Goal: Task Accomplishment & Management: Complete application form

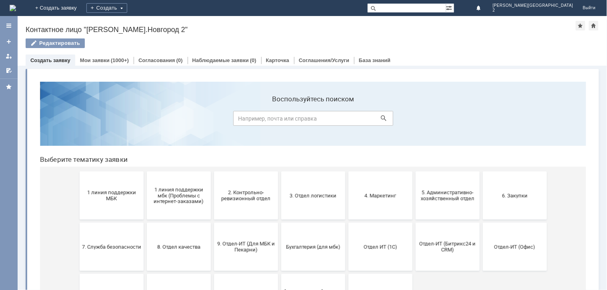
click at [100, 190] on span "1 линия поддержки МБК" at bounding box center [111, 195] width 59 height 12
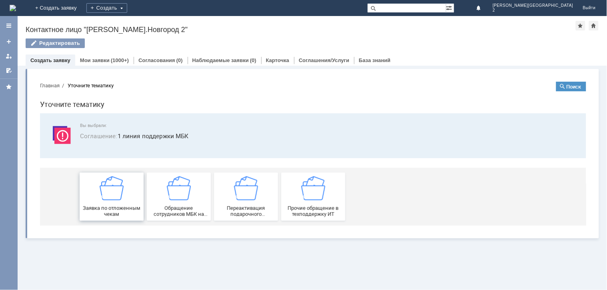
click at [118, 205] on span "Заявка по отложенным чекам" at bounding box center [111, 210] width 59 height 12
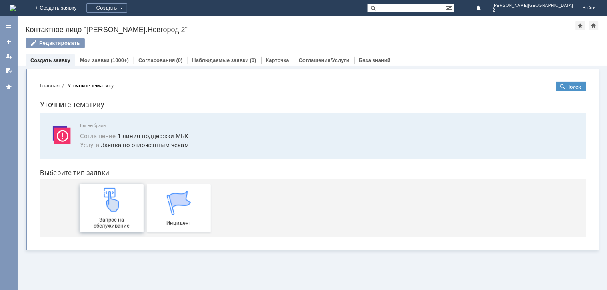
click at [110, 202] on img at bounding box center [111, 199] width 24 height 24
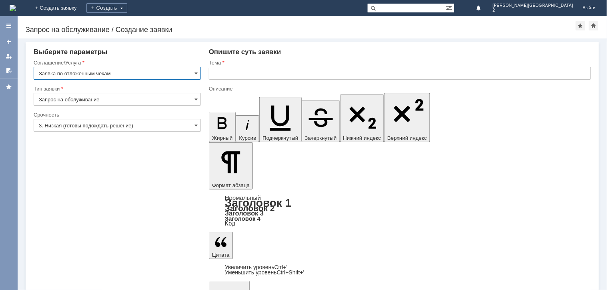
click at [227, 68] on input "text" at bounding box center [400, 73] width 382 height 13
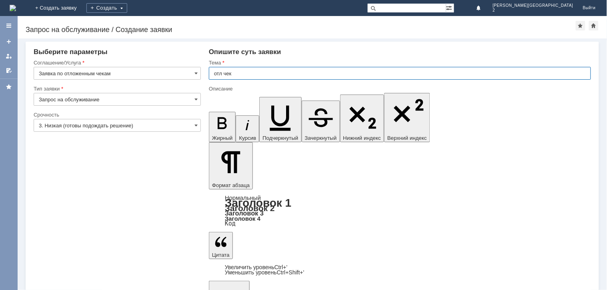
type input "отл чек"
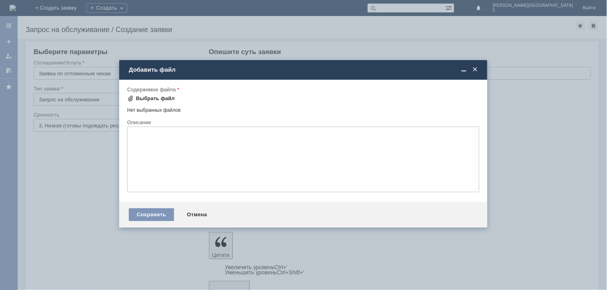
click at [151, 98] on div "Выбрать файл" at bounding box center [155, 98] width 39 height 6
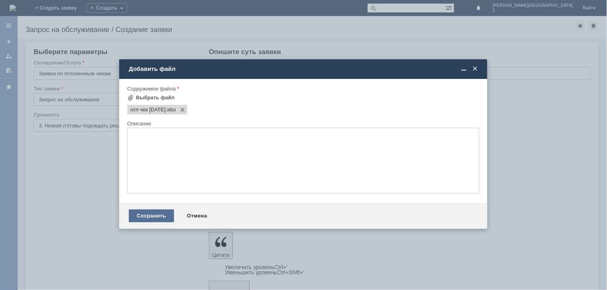
click at [152, 215] on div "Сохранить" at bounding box center [151, 215] width 45 height 13
